Goal: Task Accomplishment & Management: Complete application form

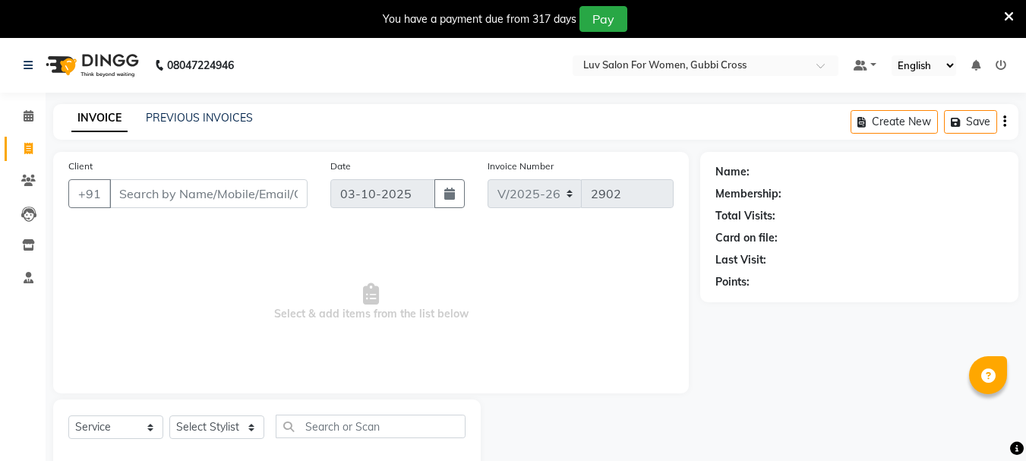
select select "7221"
select select "service"
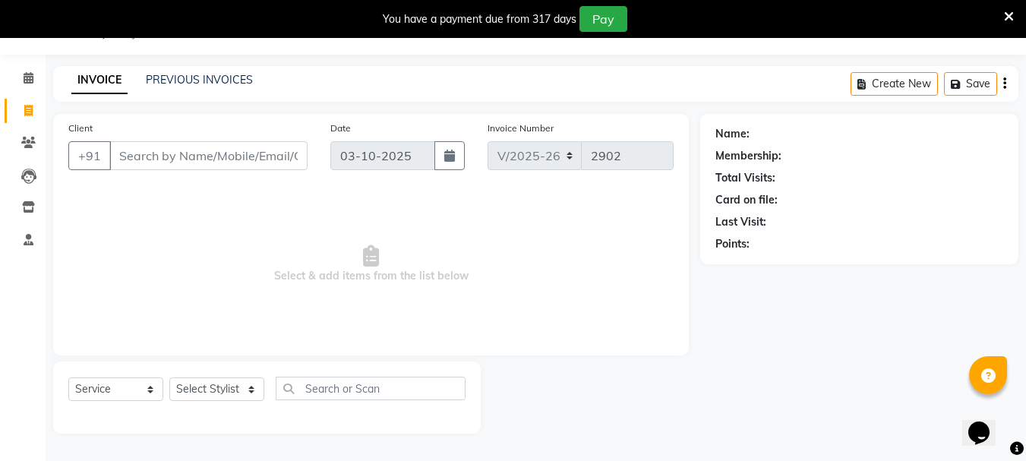
click at [188, 161] on input "Client" at bounding box center [208, 155] width 198 height 29
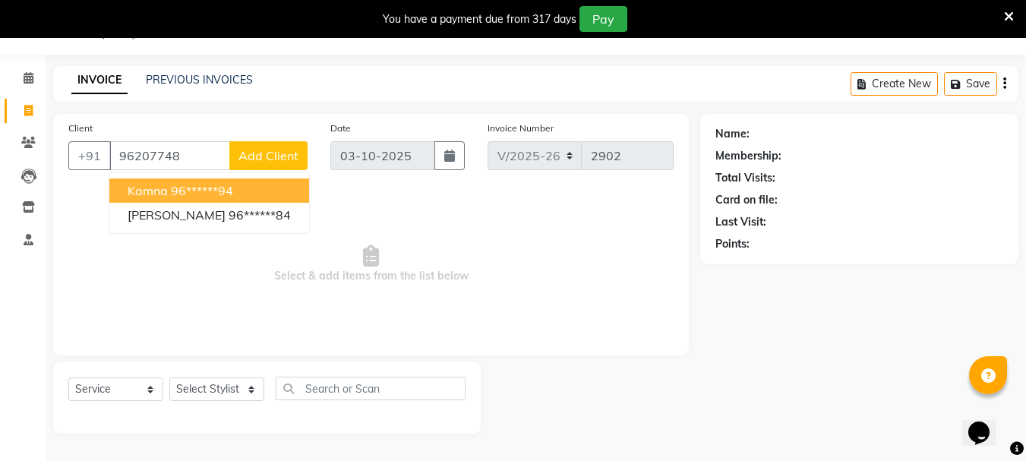
click at [144, 197] on span "Kamna" at bounding box center [148, 190] width 40 height 15
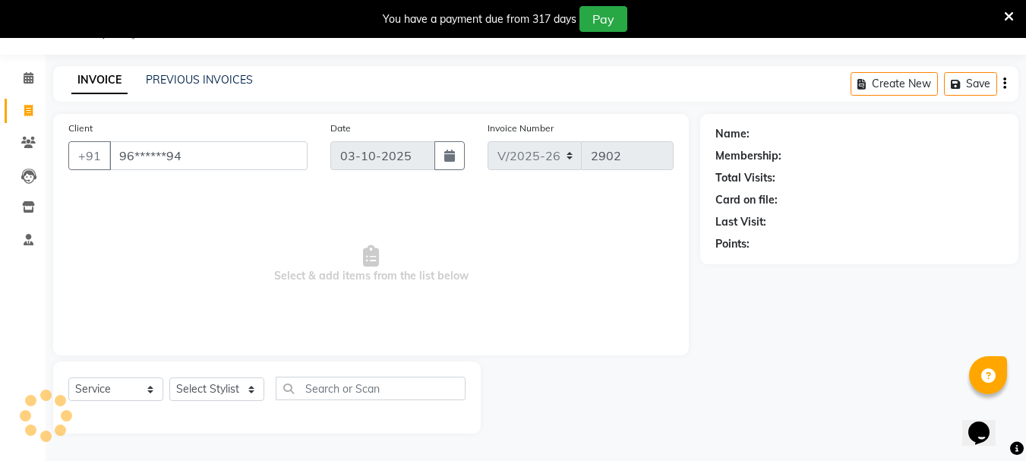
type input "96******94"
select select "1: Object"
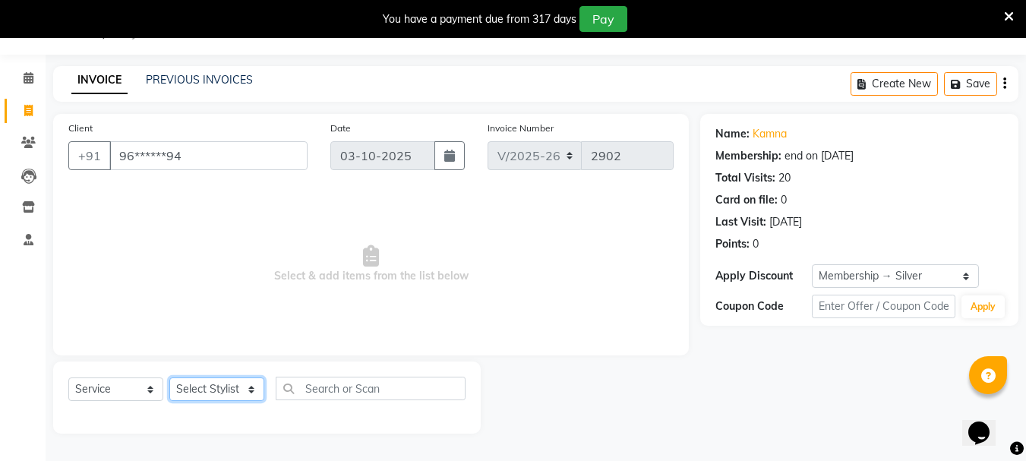
click at [194, 391] on select "Select Stylist [PERSON_NAME] Buati [PERSON_NAME] Hriatpuii [PERSON_NAME] Kimi L…" at bounding box center [216, 389] width 95 height 24
select select "64242"
click at [169, 377] on select "Select Stylist [PERSON_NAME] Buati [PERSON_NAME] Hriatpuii [PERSON_NAME] Kimi L…" at bounding box center [216, 389] width 95 height 24
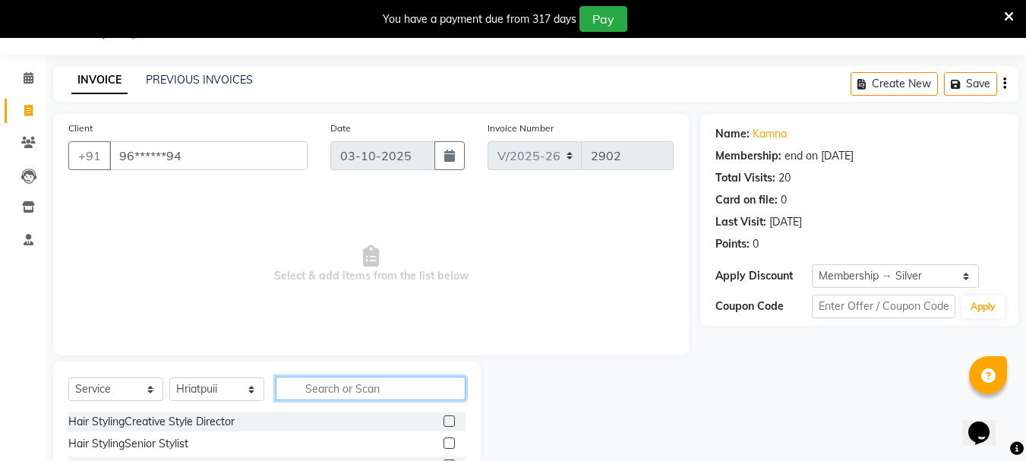
drag, startPoint x: 314, startPoint y: 390, endPoint x: 1037, endPoint y: 456, distance: 725.3
click at [365, 399] on input "text" at bounding box center [371, 389] width 190 height 24
type input "OLA"
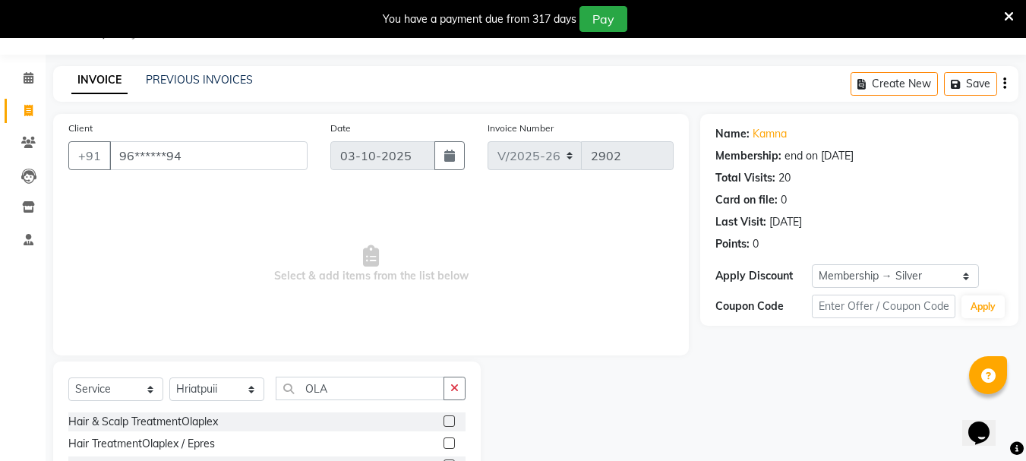
click at [447, 439] on label at bounding box center [449, 442] width 11 height 11
click at [447, 439] on input "checkbox" at bounding box center [449, 444] width 10 height 10
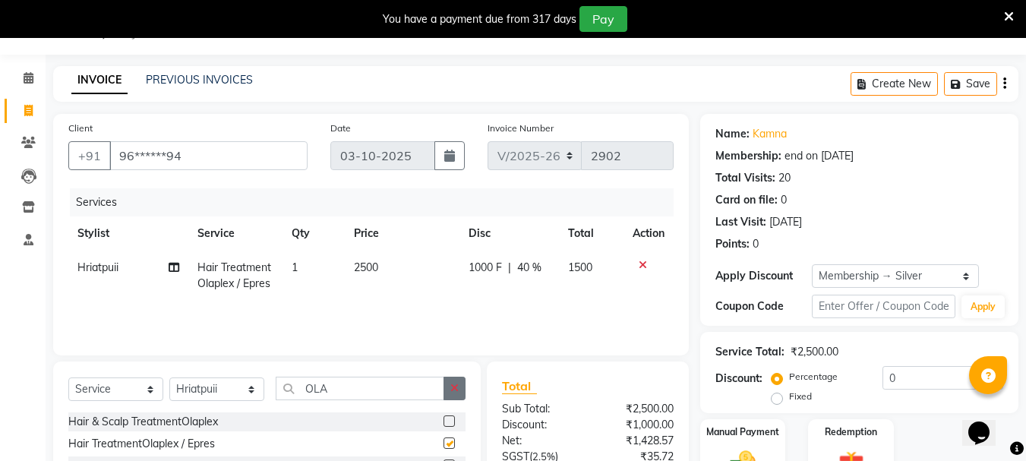
checkbox input "false"
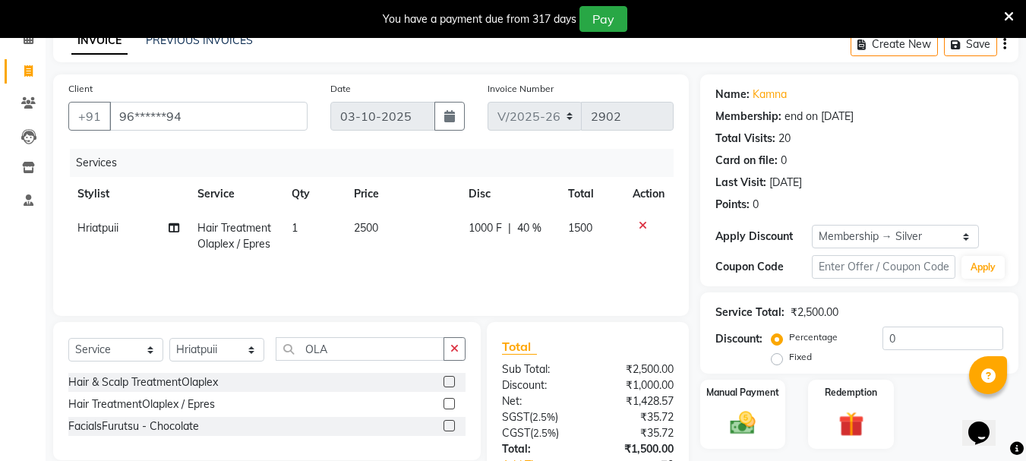
scroll to position [114, 0]
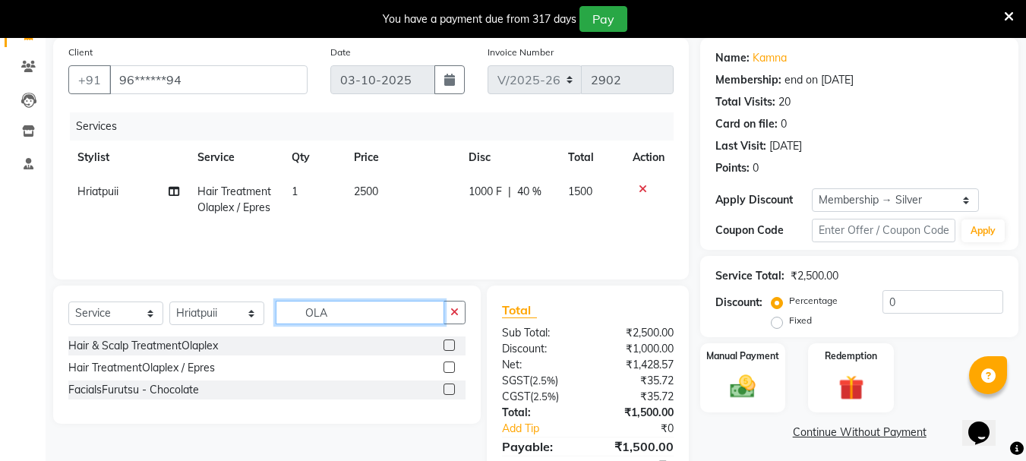
click at [380, 317] on input "OLA" at bounding box center [360, 313] width 169 height 24
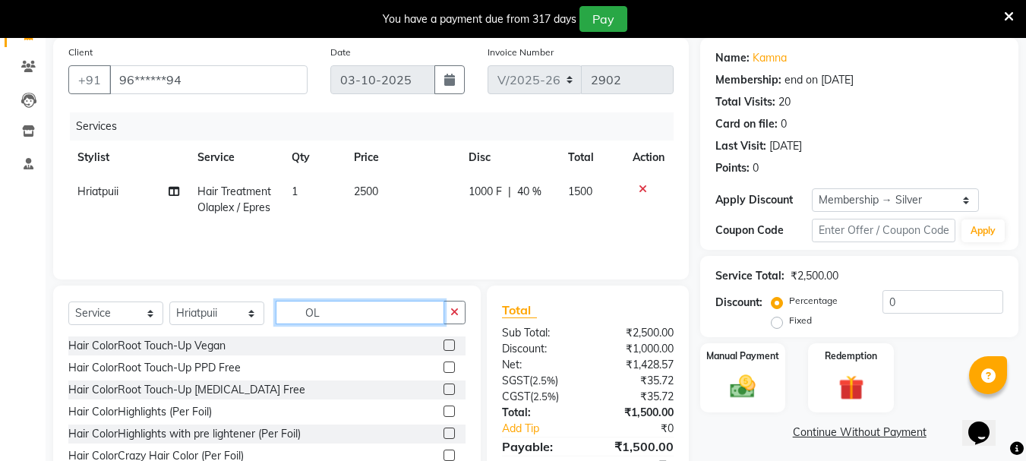
type input "O"
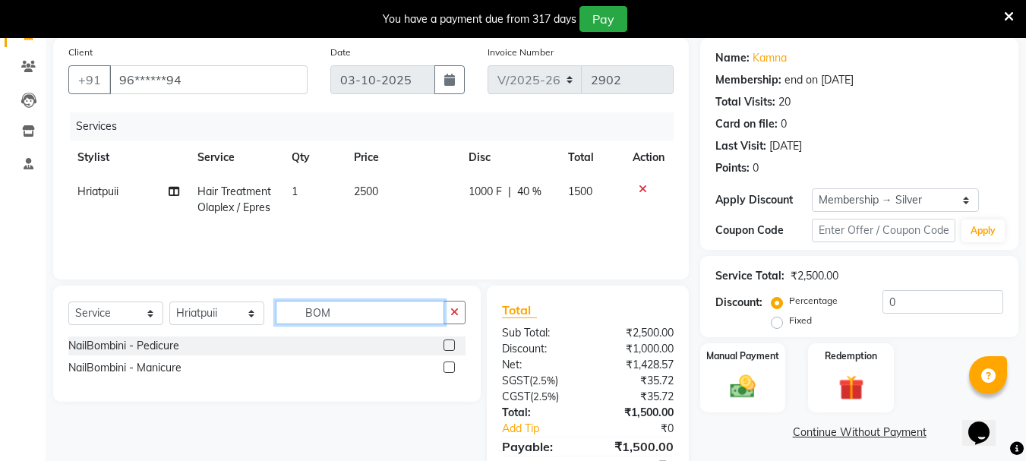
type input "BOM"
click at [447, 346] on label at bounding box center [449, 344] width 11 height 11
click at [447, 346] on input "checkbox" at bounding box center [449, 346] width 10 height 10
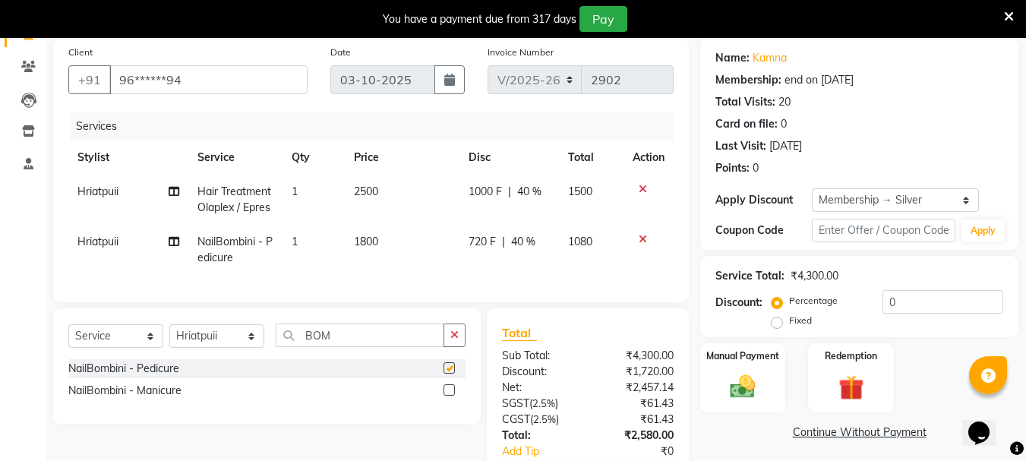
checkbox input "false"
click at [118, 241] on span "Hriatpuii" at bounding box center [97, 242] width 41 height 14
select select "64242"
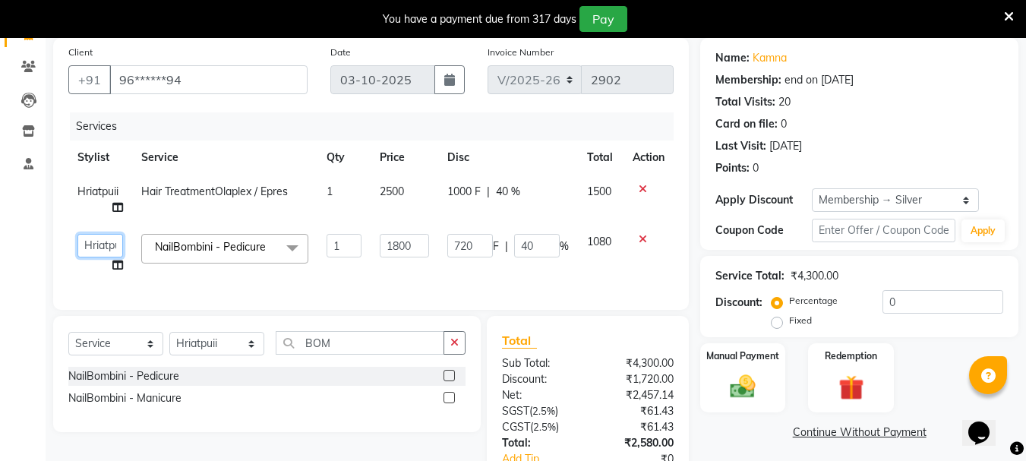
click at [97, 248] on select "[PERSON_NAME] [PERSON_NAME] Hriatpuii [PERSON_NAME] Kimi LUV Salon Manager [PER…" at bounding box center [100, 246] width 46 height 24
select select "71440"
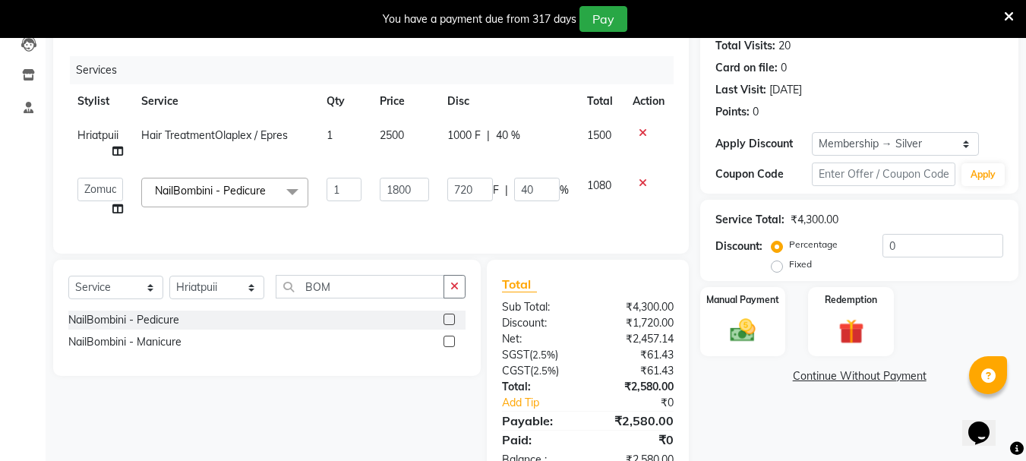
scroll to position [226, 0]
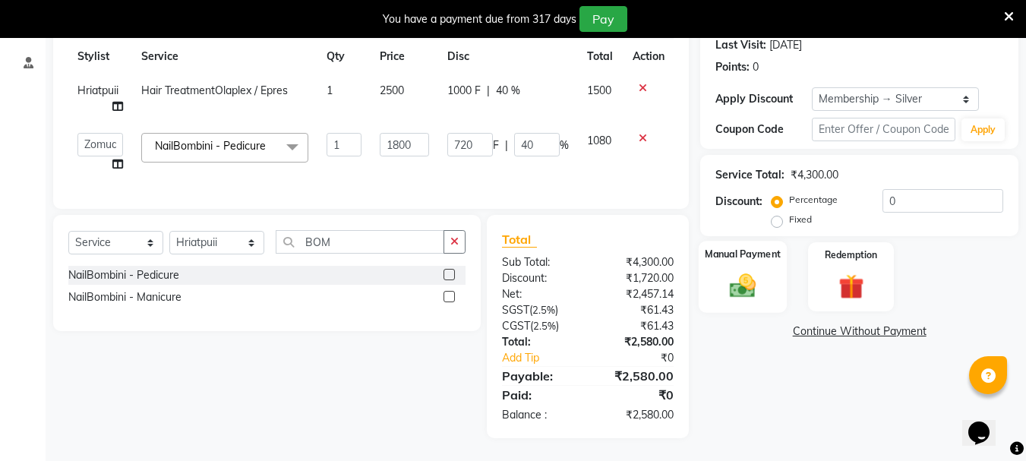
click at [743, 289] on img at bounding box center [743, 285] width 43 height 30
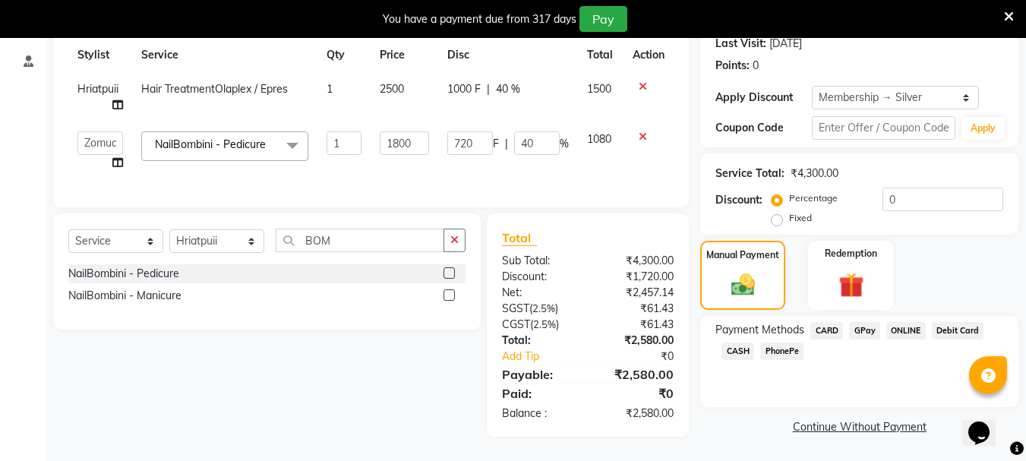
click at [833, 322] on span "CARD" at bounding box center [826, 330] width 33 height 17
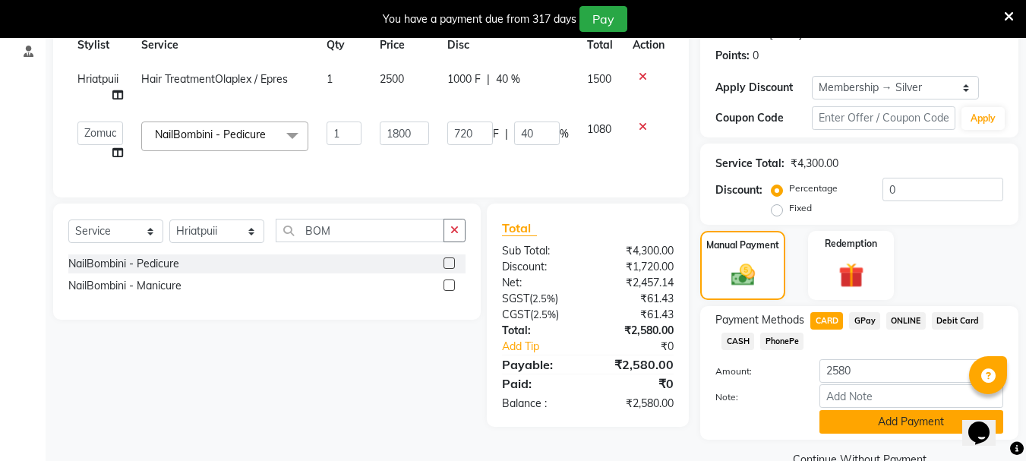
click at [864, 427] on button "Add Payment" at bounding box center [911, 422] width 184 height 24
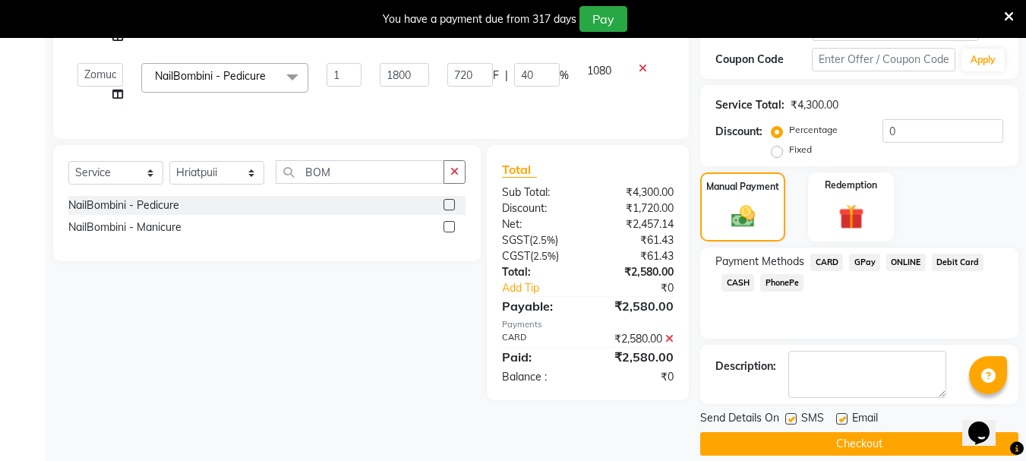
scroll to position [302, 0]
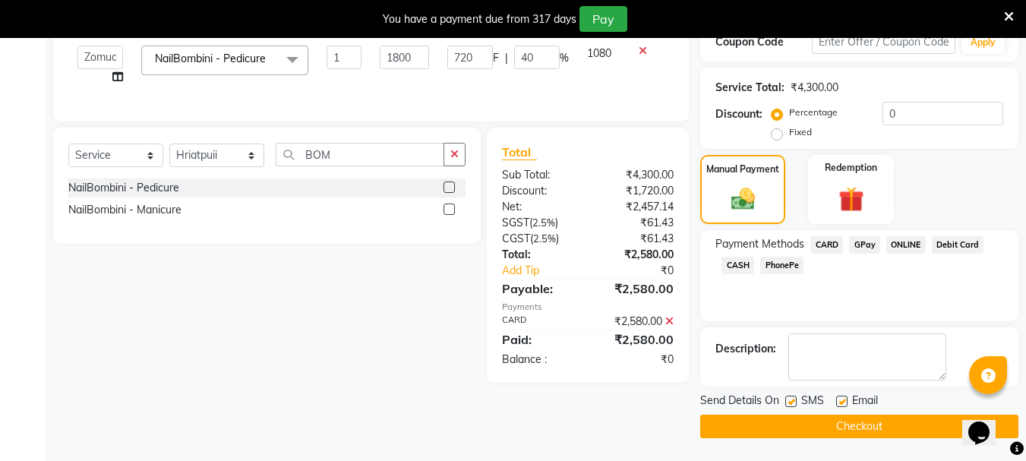
click at [864, 427] on button "Checkout" at bounding box center [859, 427] width 318 height 24
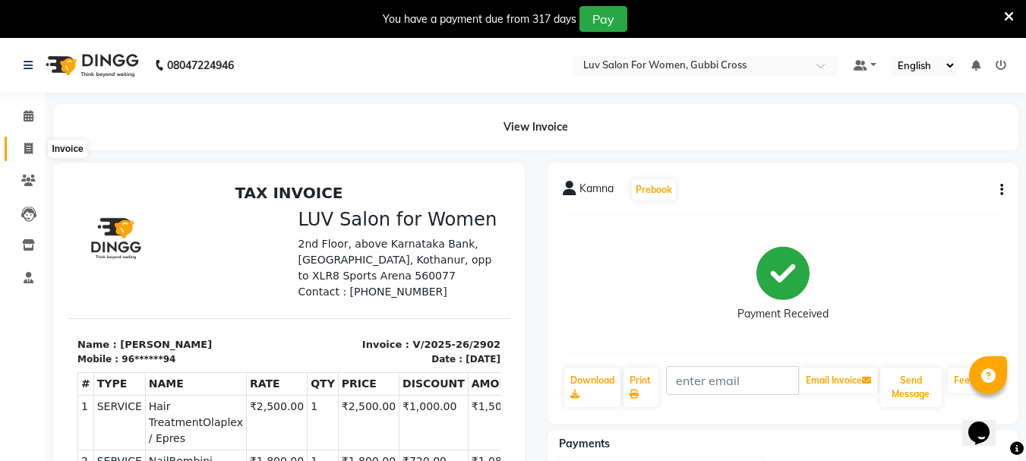
click at [28, 147] on icon at bounding box center [28, 148] width 8 height 11
select select "service"
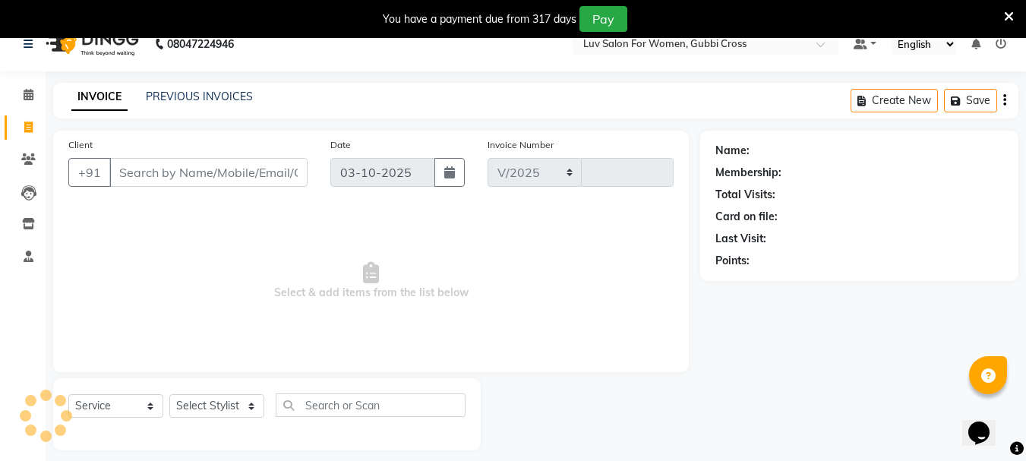
select select "7221"
type input "2903"
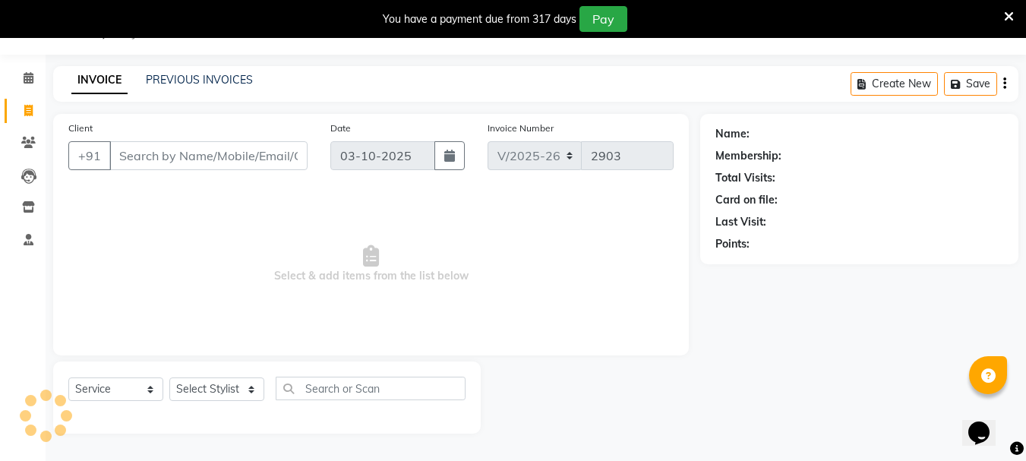
click at [190, 161] on input "Client" at bounding box center [208, 155] width 198 height 29
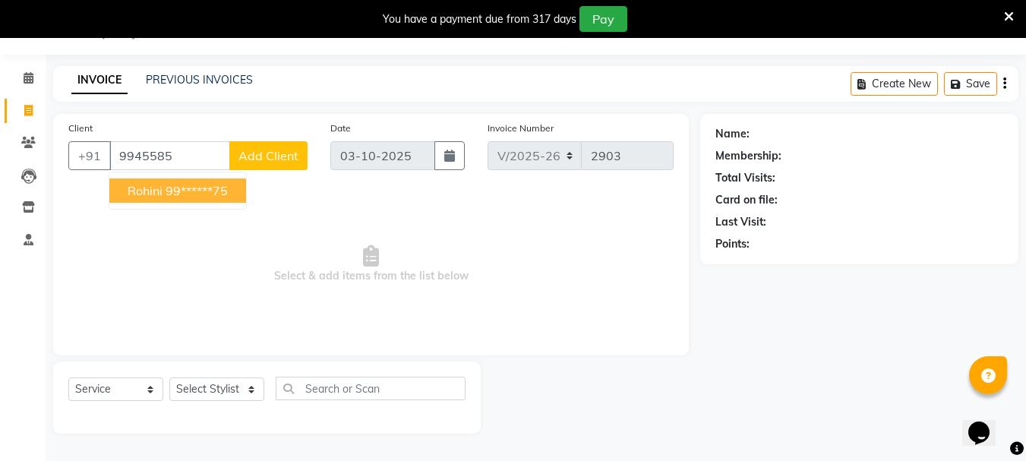
click at [183, 190] on ngb-highlight "99******75" at bounding box center [197, 190] width 62 height 15
type input "99******75"
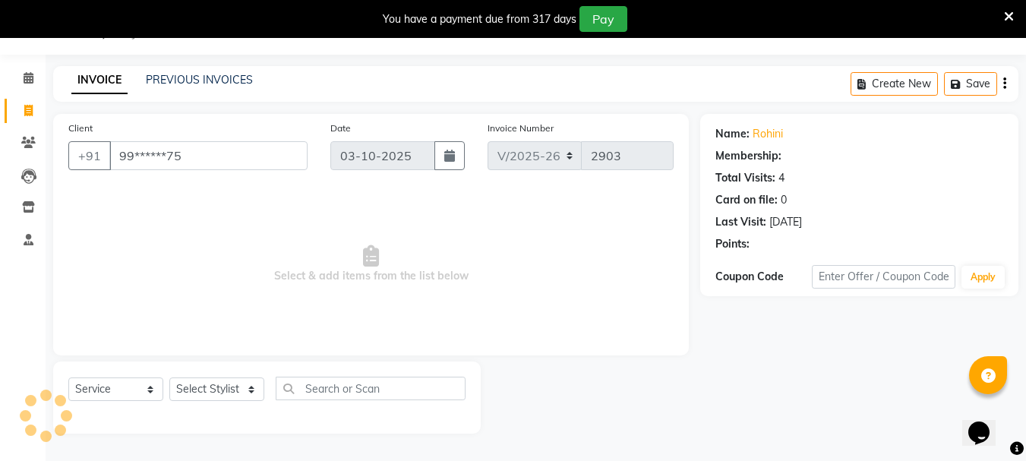
select select "1: Object"
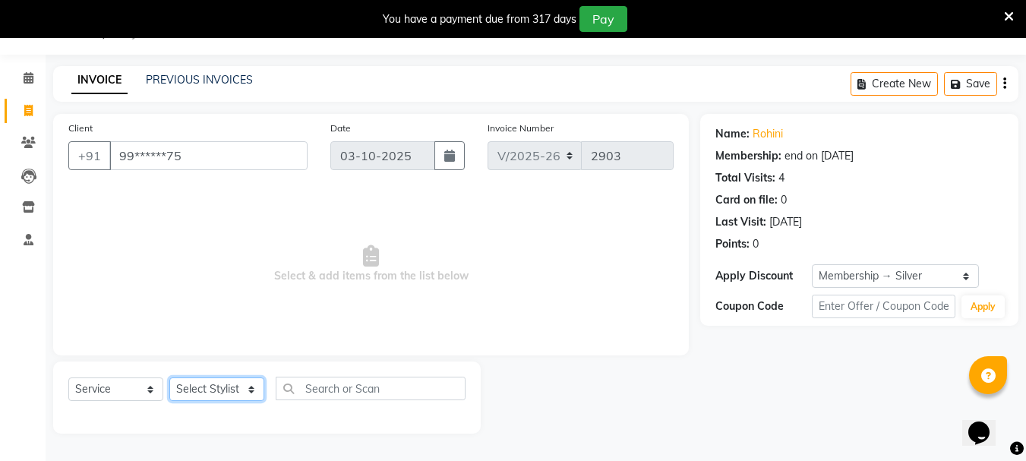
click at [216, 386] on select "Select Stylist [PERSON_NAME] Buati [PERSON_NAME] Hriatpuii [PERSON_NAME] Kimi L…" at bounding box center [216, 389] width 95 height 24
select select "64250"
click at [169, 377] on select "Select Stylist [PERSON_NAME] Buati [PERSON_NAME] Hriatpuii [PERSON_NAME] Kimi L…" at bounding box center [216, 389] width 95 height 24
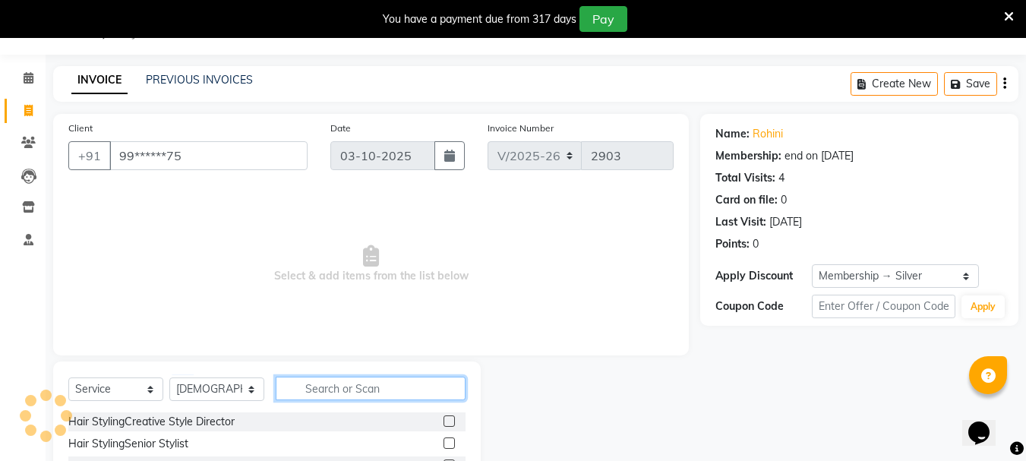
click at [312, 390] on input "text" at bounding box center [371, 389] width 190 height 24
type input "BOM"
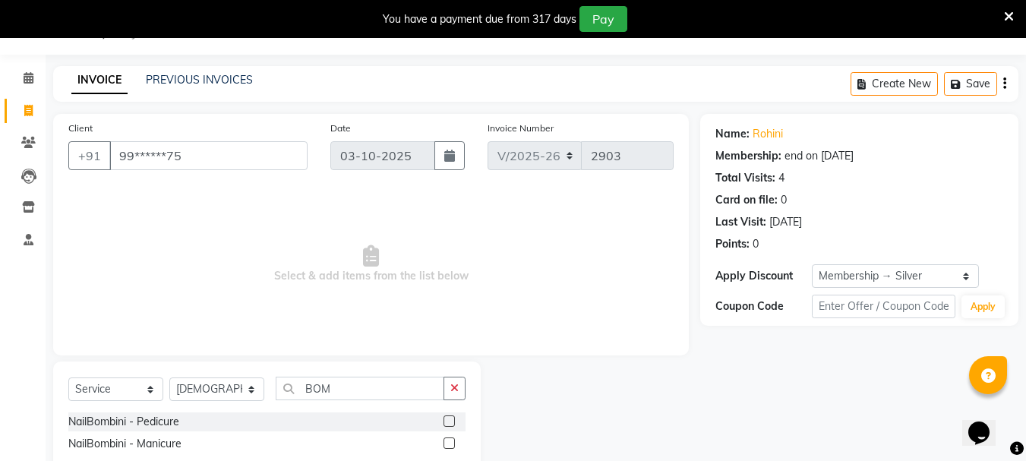
click at [451, 419] on label at bounding box center [449, 420] width 11 height 11
click at [451, 419] on input "checkbox" at bounding box center [449, 422] width 10 height 10
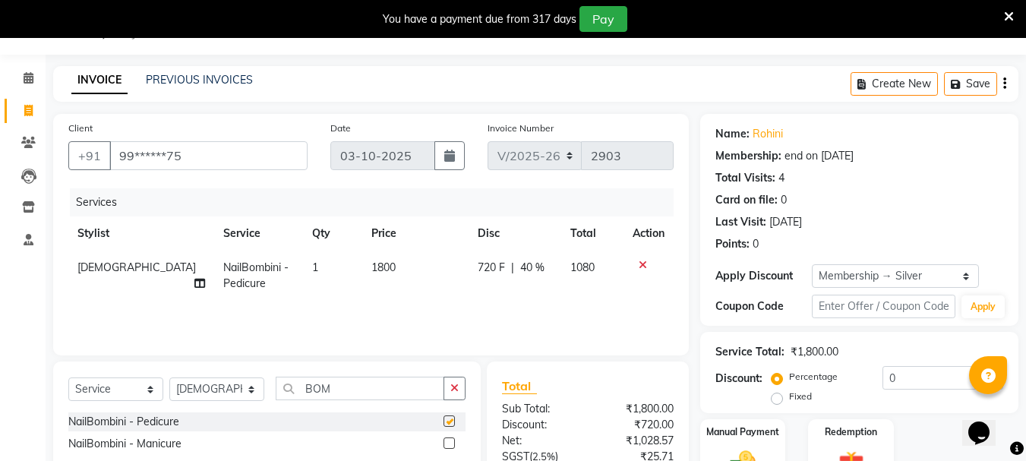
checkbox input "false"
click at [358, 386] on input "BOM" at bounding box center [360, 389] width 169 height 24
type input "B"
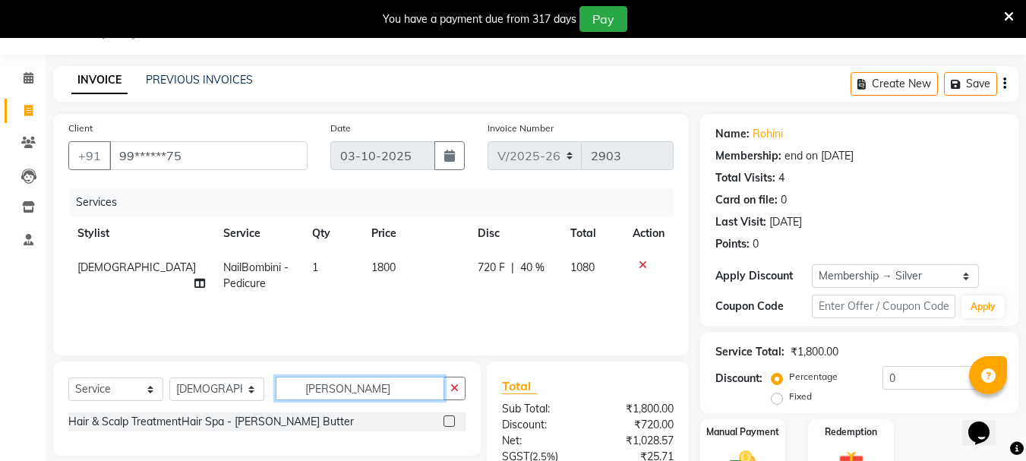
type input "[PERSON_NAME]"
click at [450, 419] on label at bounding box center [449, 420] width 11 height 11
click at [450, 419] on input "checkbox" at bounding box center [449, 422] width 10 height 10
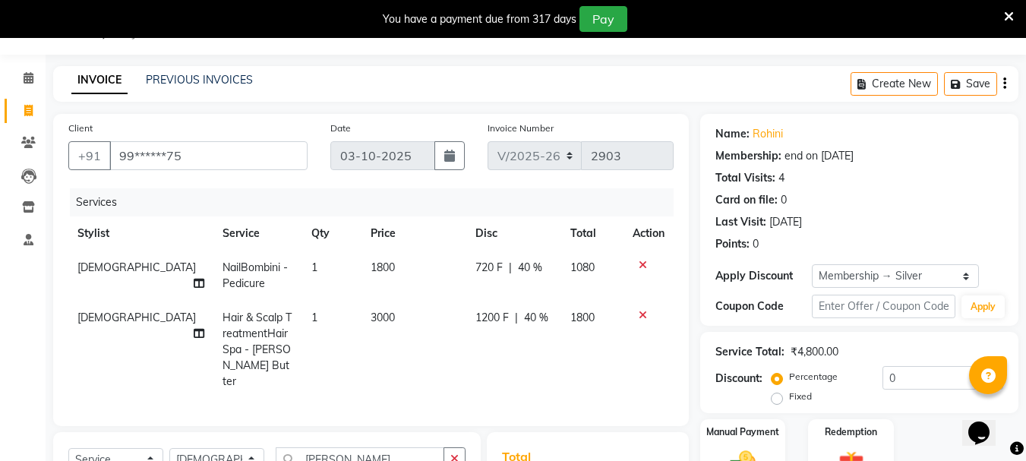
checkbox input "false"
click at [456, 279] on td "1800" at bounding box center [414, 276] width 105 height 50
select select "64250"
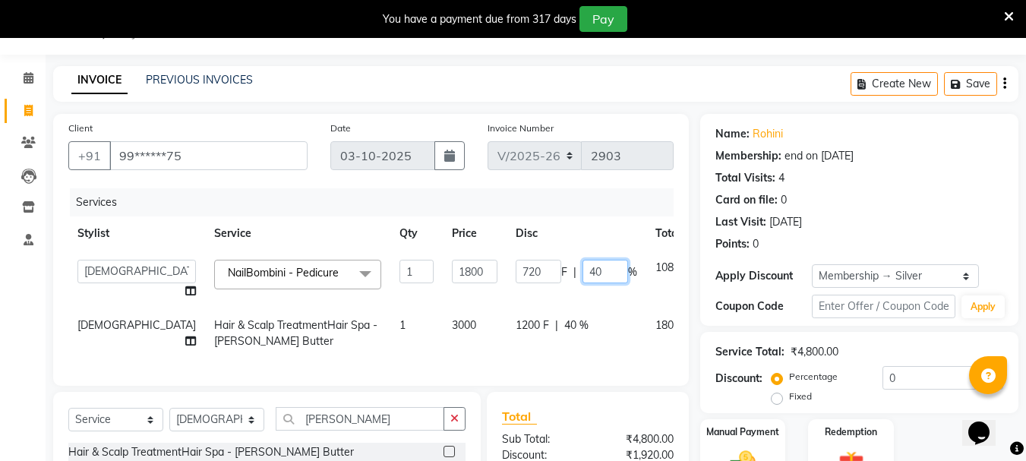
click at [583, 273] on input "40" at bounding box center [606, 272] width 46 height 24
type input "4"
type input "20"
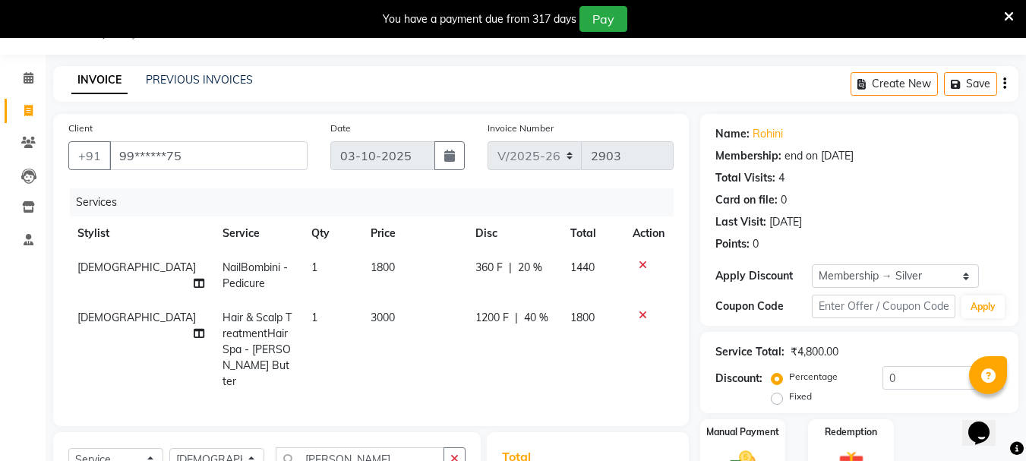
click at [560, 341] on tr "Zovi Hair & Scalp TreatmentHair Spa - [PERSON_NAME] Butter 1 3000 1200 F | 40 %…" at bounding box center [370, 350] width 605 height 98
click at [549, 331] on td "1200 F | 40 %" at bounding box center [513, 350] width 95 height 98
select select "64250"
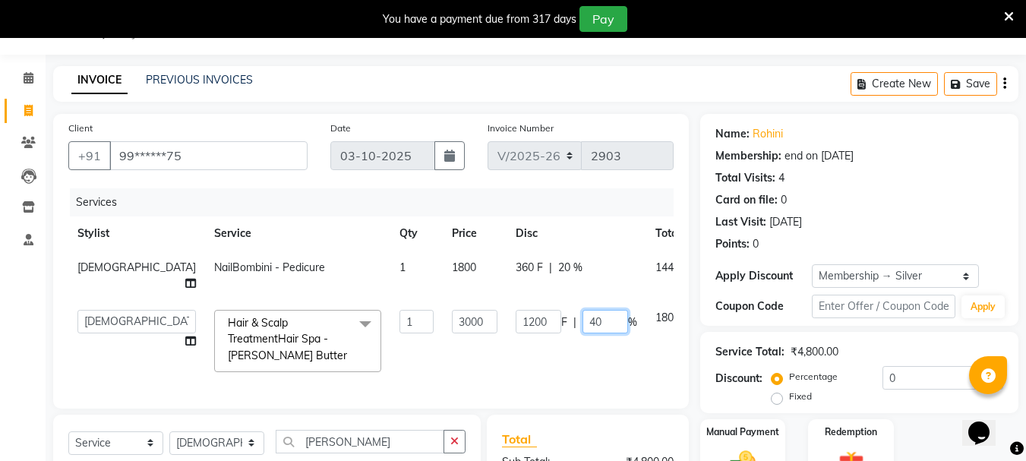
click at [583, 310] on input "40" at bounding box center [606, 322] width 46 height 24
type input "4"
type input "20"
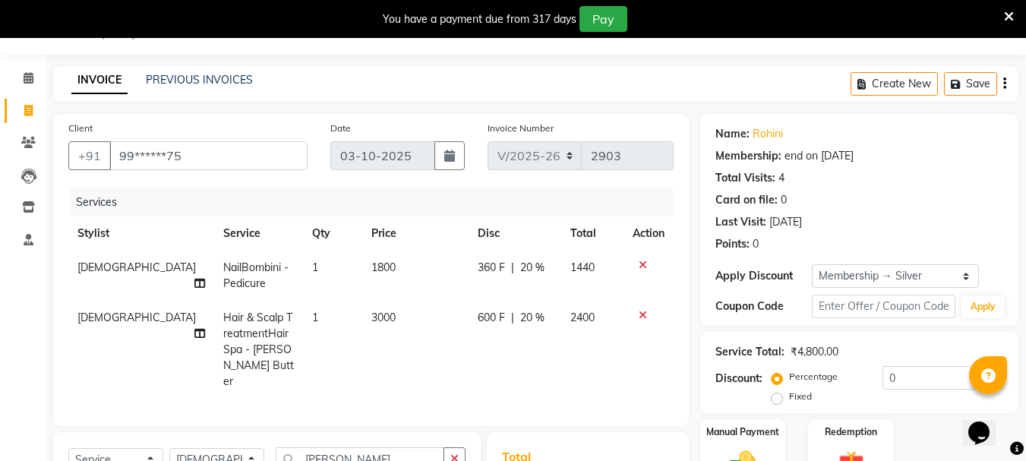
click at [469, 343] on td "600 F | 20 %" at bounding box center [515, 350] width 93 height 98
select select "64250"
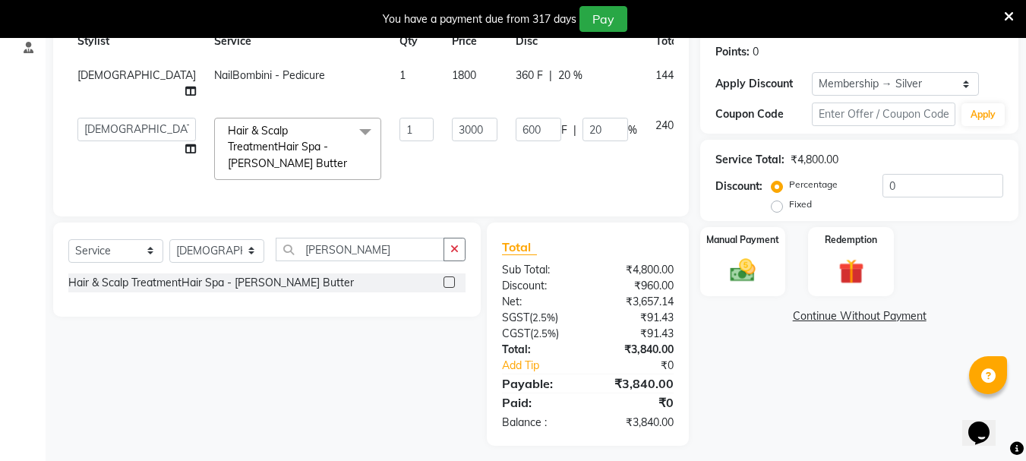
scroll to position [233, 0]
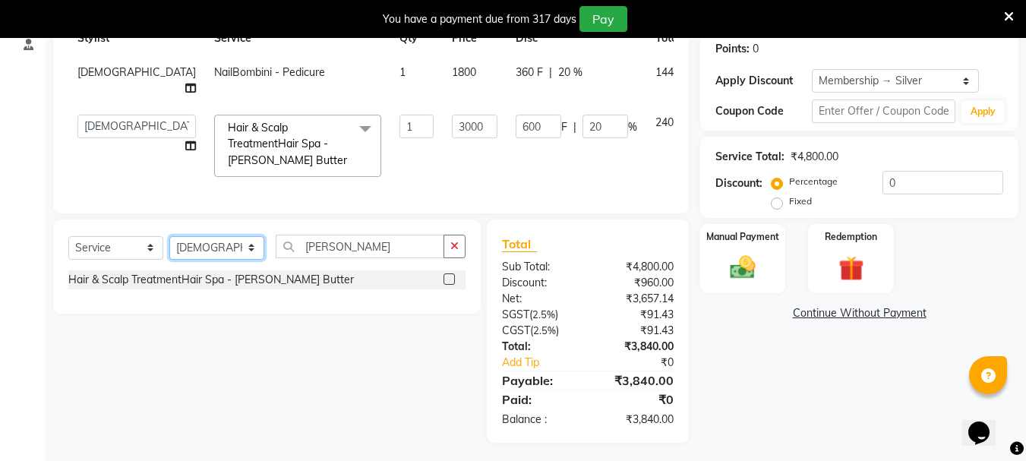
click at [220, 249] on select "Select Stylist [PERSON_NAME] Buati [PERSON_NAME] Hriatpuii [PERSON_NAME] Kimi L…" at bounding box center [216, 248] width 95 height 24
select select "85521"
click at [169, 236] on select "Select Stylist [PERSON_NAME] Buati [PERSON_NAME] Hriatpuii [PERSON_NAME] Kimi L…" at bounding box center [216, 248] width 95 height 24
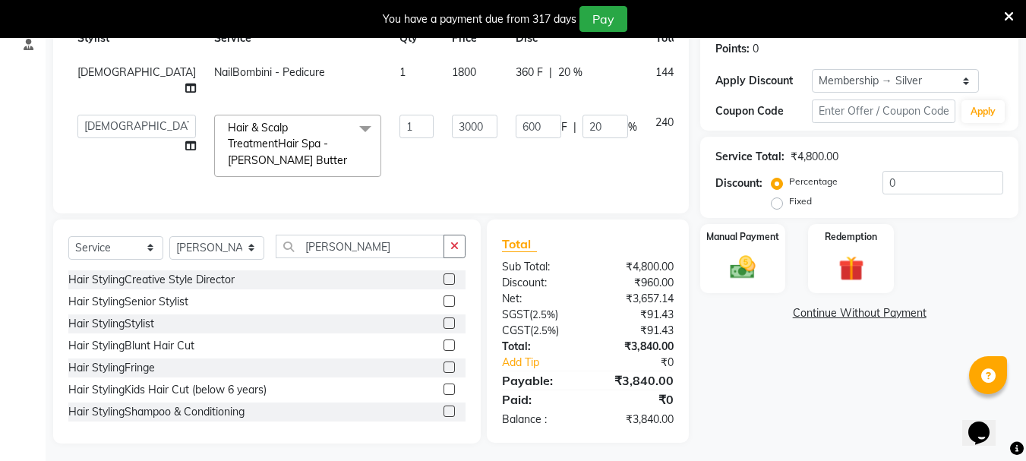
click at [444, 297] on label at bounding box center [449, 300] width 11 height 11
click at [444, 297] on input "checkbox" at bounding box center [449, 302] width 10 height 10
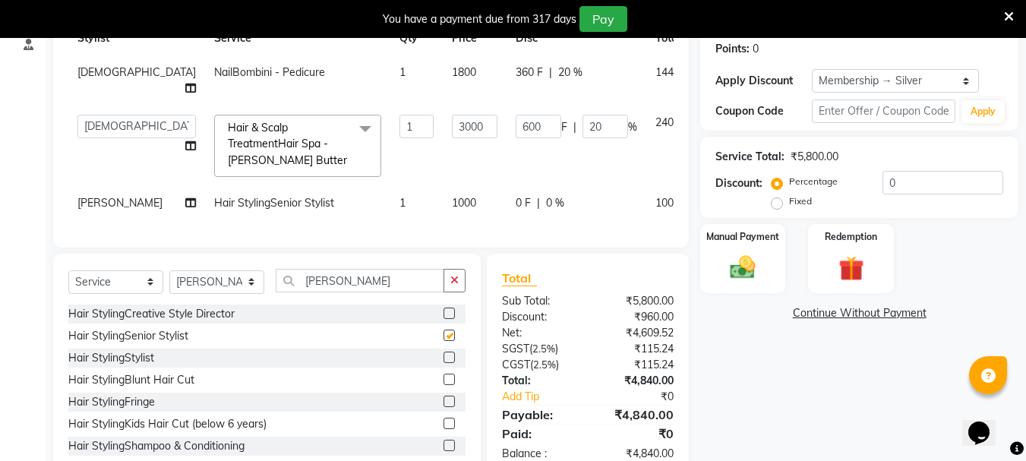
checkbox input "false"
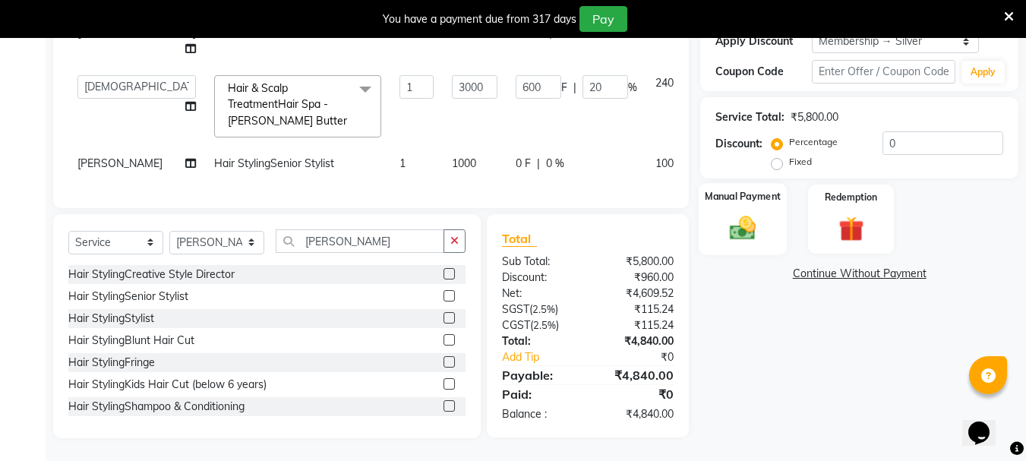
click at [734, 213] on img at bounding box center [743, 228] width 43 height 30
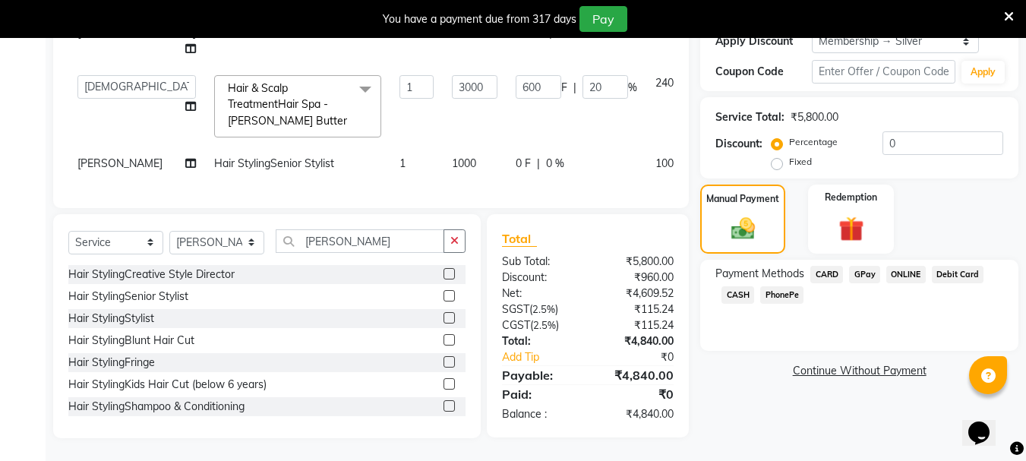
click at [819, 266] on span "CARD" at bounding box center [826, 274] width 33 height 17
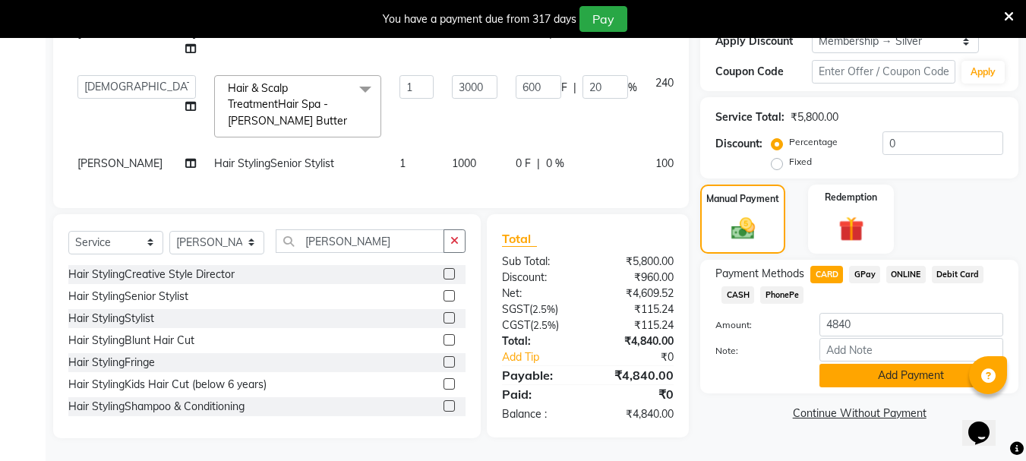
click at [879, 368] on button "Add Payment" at bounding box center [911, 376] width 184 height 24
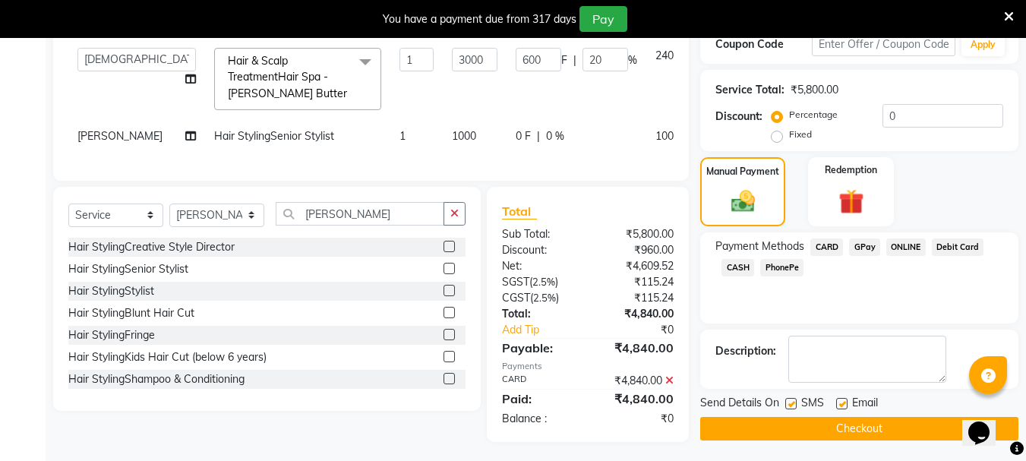
scroll to position [315, 0]
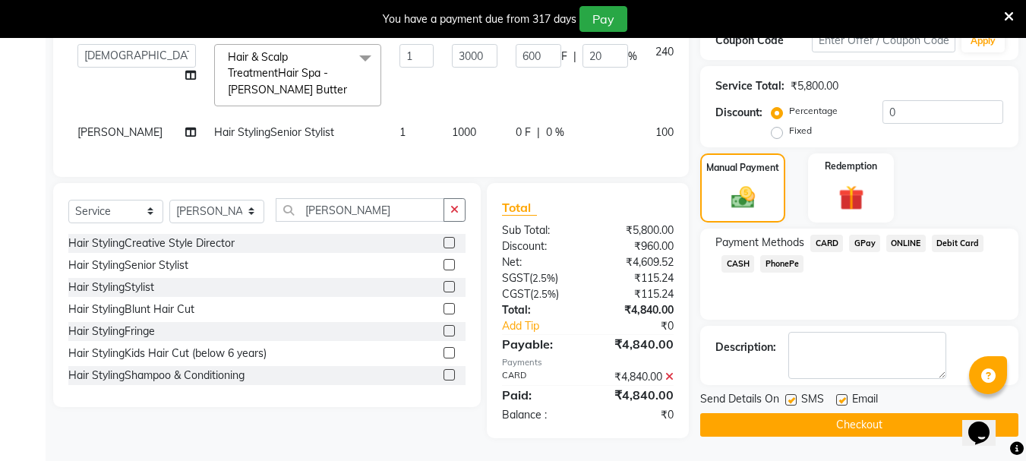
click at [855, 413] on button "Checkout" at bounding box center [859, 425] width 318 height 24
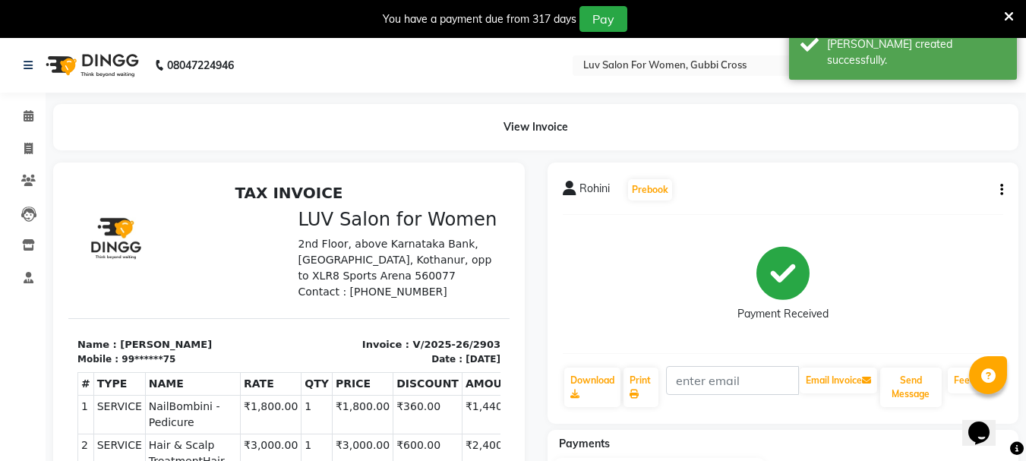
scroll to position [12, 0]
